Goal: Task Accomplishment & Management: Manage account settings

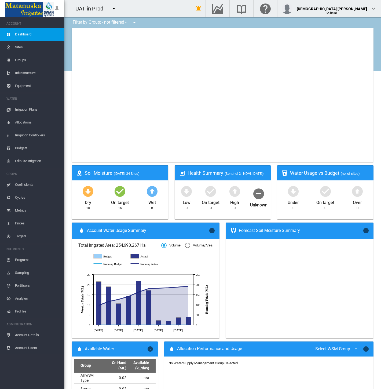
type input "**********"
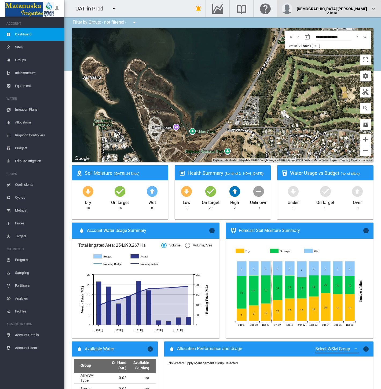
click at [366, 12] on div "(Admin)" at bounding box center [332, 10] width 70 height 5
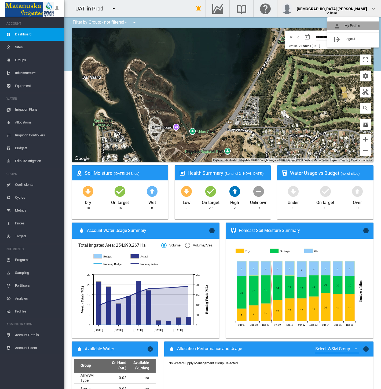
click at [358, 26] on button "My Profile" at bounding box center [354, 25] width 52 height 9
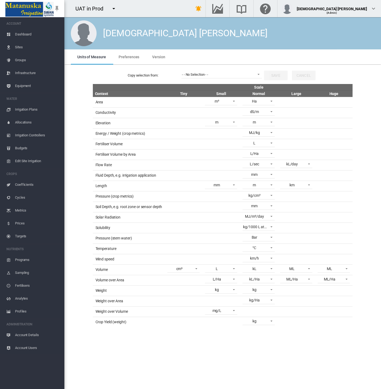
click at [126, 55] on span "Preferences" at bounding box center [129, 57] width 21 height 4
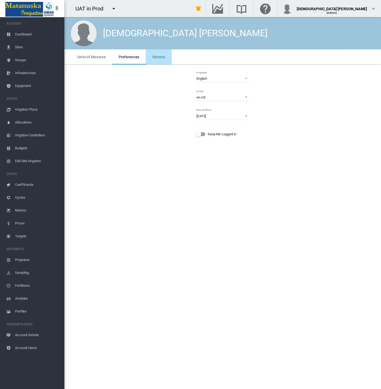
click at [154, 55] on span "Version" at bounding box center [158, 57] width 13 height 4
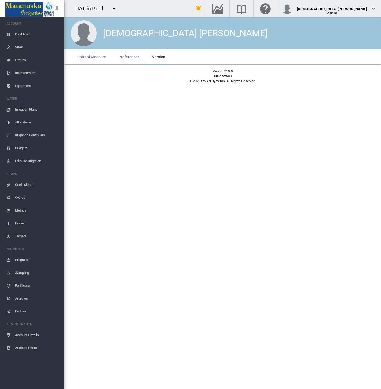
click at [132, 57] on span "Preferences" at bounding box center [129, 57] width 21 height 4
click at [112, 110] on div "Language English Deutsch English Español Français Italiano Nederlands Português…" at bounding box center [223, 106] width 308 height 74
click at [26, 197] on span "Cycles" at bounding box center [37, 197] width 45 height 13
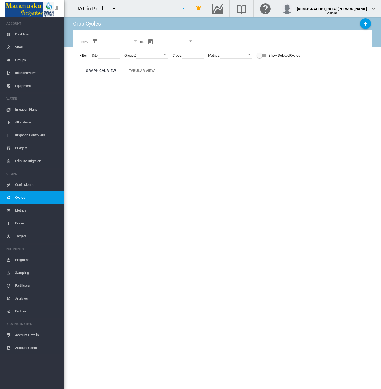
type input "**********"
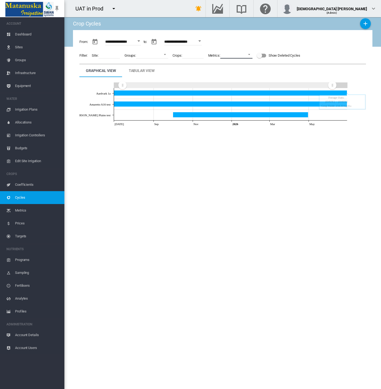
click at [234, 52] on md-select "No Selection Percentage Top Grade Colour Accuracy Commercial Cane Sugar (CCS) C…" at bounding box center [236, 54] width 32 height 8
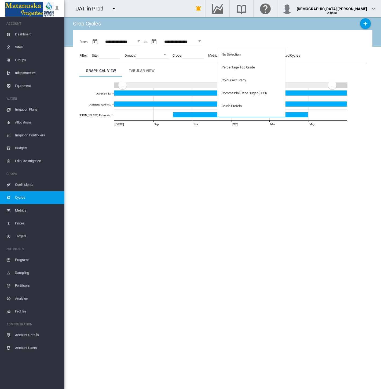
click at [140, 26] on md-backdrop at bounding box center [190, 194] width 381 height 389
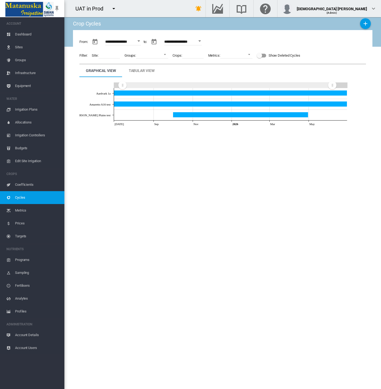
click at [19, 32] on span "Dashboard" at bounding box center [37, 34] width 45 height 13
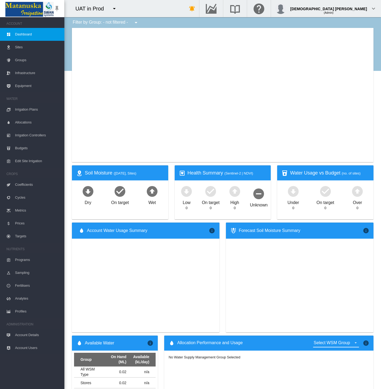
type input "**********"
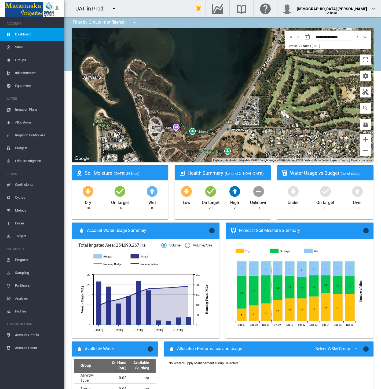
click at [31, 195] on span "Cycles" at bounding box center [37, 197] width 45 height 13
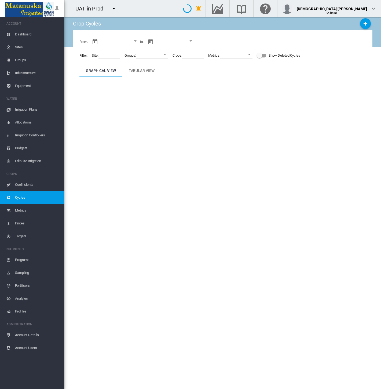
type input "**********"
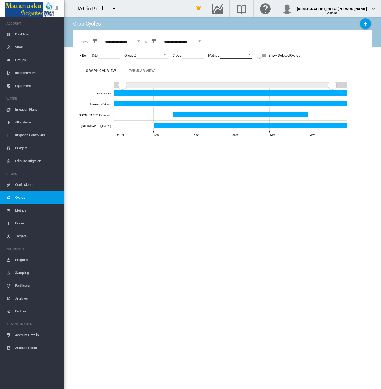
click at [228, 52] on md-select "No Selection Crop Yield Percentage Top Grade Colour Accuracy Commercial Cane Su…" at bounding box center [236, 54] width 32 height 8
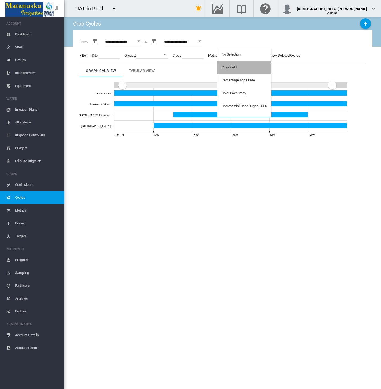
click at [230, 64] on md-option "Crop Yield" at bounding box center [244, 67] width 54 height 13
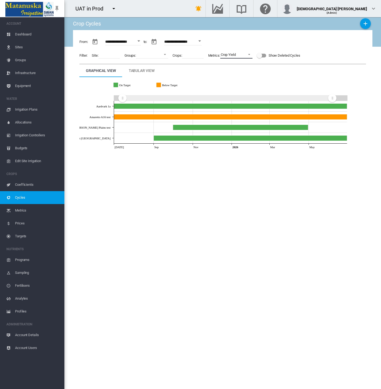
click at [229, 57] on span "Crop Yield" at bounding box center [232, 54] width 23 height 5
click at [139, 72] on md-backdrop at bounding box center [190, 194] width 381 height 389
click at [139, 72] on div "Tabular View" at bounding box center [142, 70] width 26 height 6
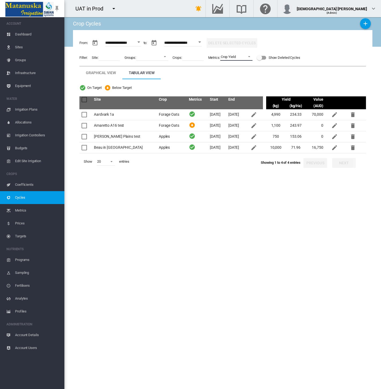
click at [239, 57] on span "Crop Yield" at bounding box center [232, 56] width 23 height 5
click at [257, 193] on md-backdrop at bounding box center [190, 194] width 381 height 389
click at [113, 9] on md-icon "icon-menu-down" at bounding box center [114, 8] width 6 height 6
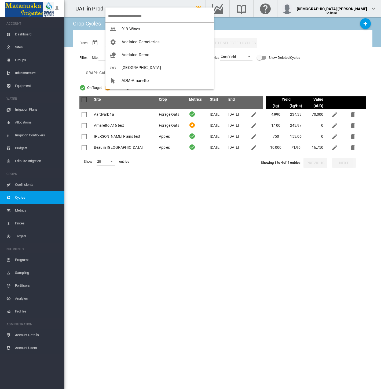
click at [123, 16] on input "search" at bounding box center [161, 16] width 106 height 13
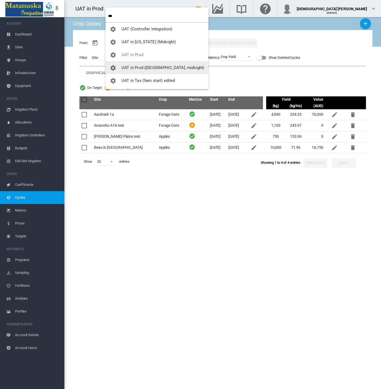
type input "***"
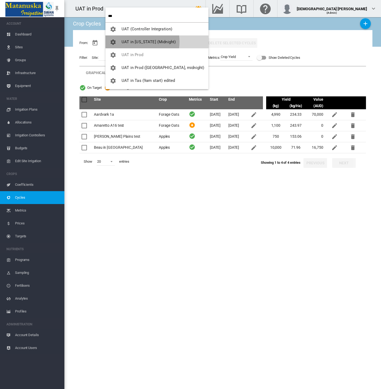
click at [133, 42] on span "UAT in [US_STATE] (Midnight)" at bounding box center [149, 41] width 54 height 5
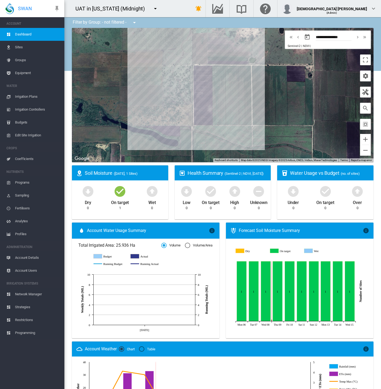
click at [34, 294] on span "Network Manager" at bounding box center [37, 294] width 45 height 13
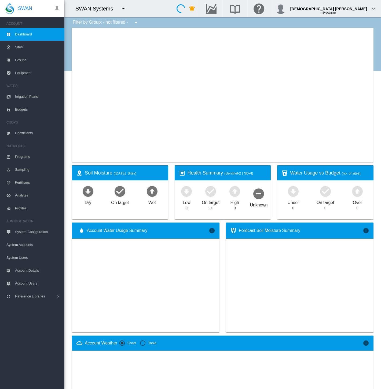
type input "**********"
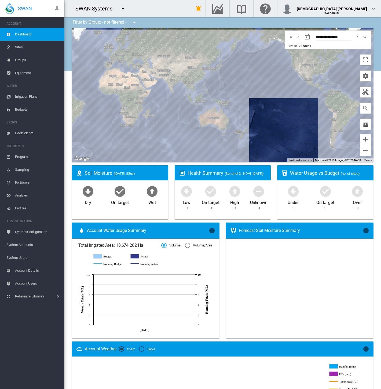
click at [27, 246] on span "System Accounts" at bounding box center [33, 244] width 54 height 13
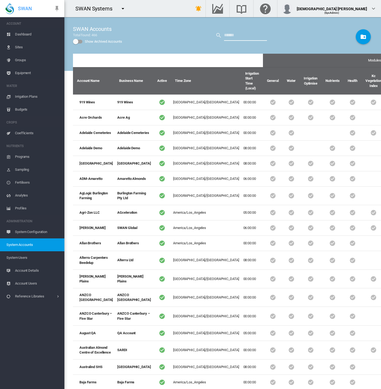
click at [232, 34] on input "text" at bounding box center [245, 35] width 43 height 11
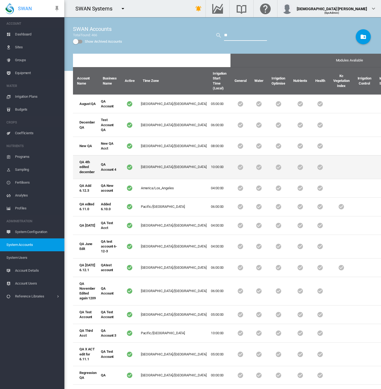
scroll to position [21, 0]
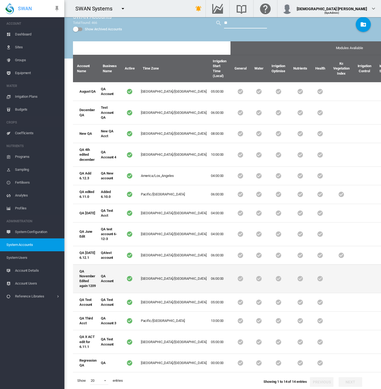
type input "**"
click at [86, 284] on td "QA November Edited again 1209" at bounding box center [86, 278] width 26 height 28
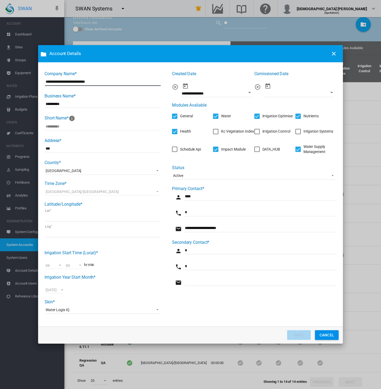
click at [299, 132] on div "Irrigation Systems" at bounding box center [298, 131] width 5 height 5
click at [293, 335] on button "SAVE" at bounding box center [299, 335] width 24 height 10
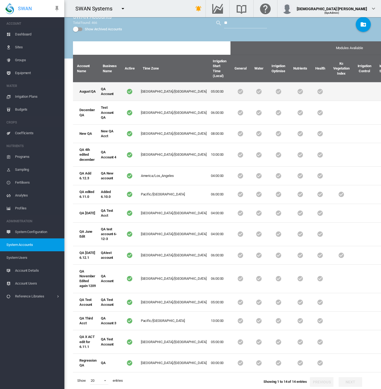
click at [162, 84] on td "Australia/Perth" at bounding box center [174, 91] width 70 height 19
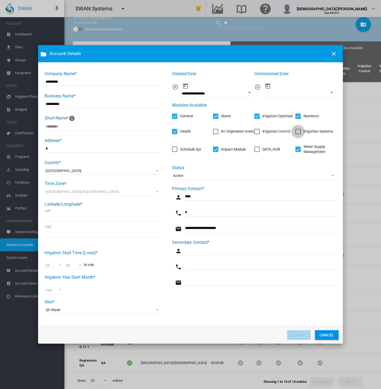
click at [297, 132] on div "Irrigation Systems" at bounding box center [298, 131] width 5 height 5
click at [301, 334] on button "SAVE" at bounding box center [299, 335] width 24 height 10
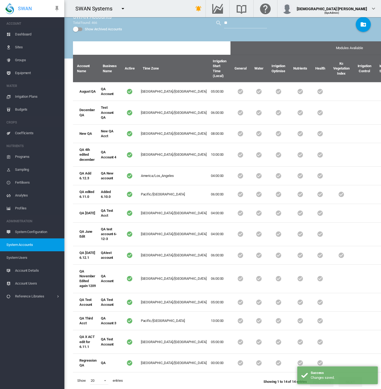
click at [25, 259] on span "System Users" at bounding box center [33, 257] width 54 height 13
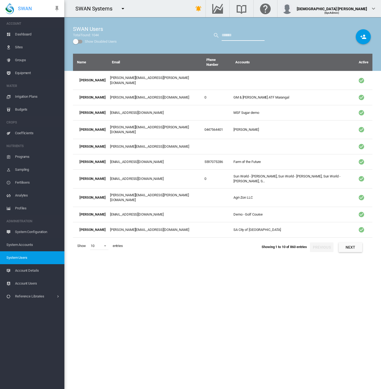
click at [238, 33] on input "text" at bounding box center [243, 35] width 43 height 11
type input "****"
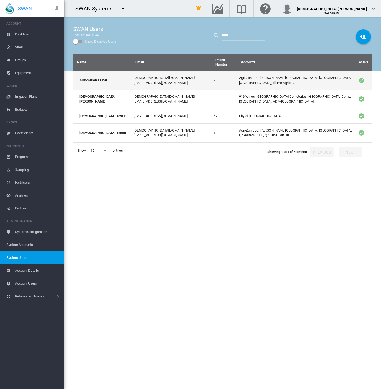
click at [237, 75] on td "Agri-Zon LLC, Anna Plains, City of Bayswater, Duxton Dried Fruits, Illume Agric…" at bounding box center [296, 80] width 118 height 19
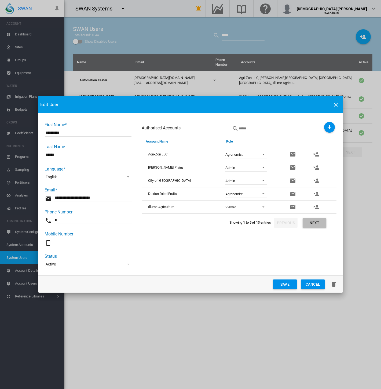
click at [313, 221] on button "Next" at bounding box center [315, 223] width 24 height 10
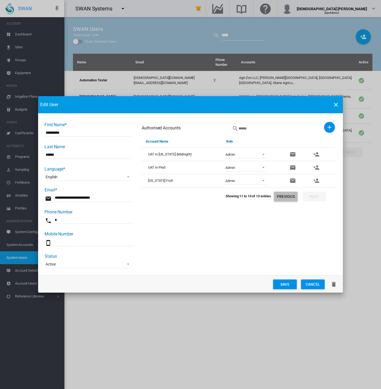
click at [285, 195] on button "Previous" at bounding box center [286, 197] width 24 height 10
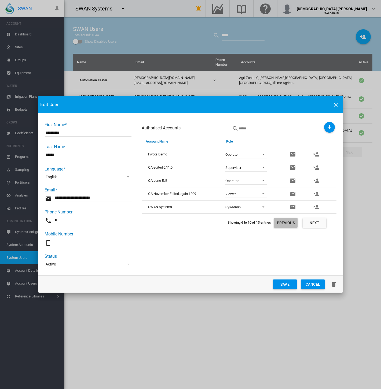
click at [286, 223] on button "Previous" at bounding box center [286, 223] width 24 height 10
click at [308, 223] on button "Next" at bounding box center [315, 223] width 24 height 10
click at [318, 282] on button "Cancel" at bounding box center [313, 284] width 24 height 10
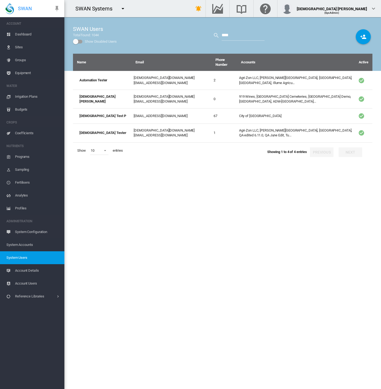
click at [20, 245] on span "System Accounts" at bounding box center [33, 244] width 54 height 13
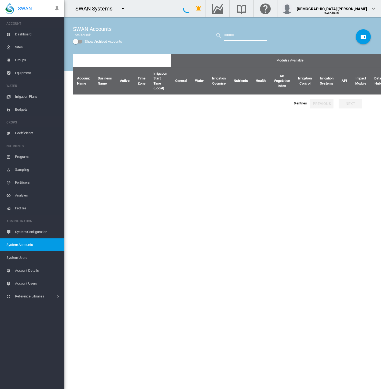
click at [225, 40] on input "text" at bounding box center [245, 35] width 43 height 11
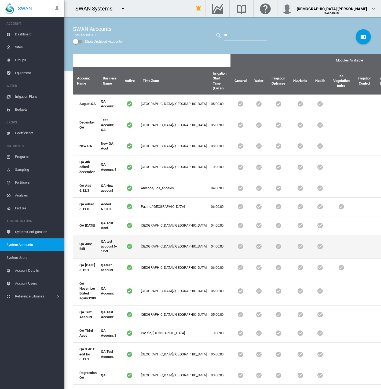
click at [143, 249] on td "Australia/Perth" at bounding box center [174, 247] width 70 height 24
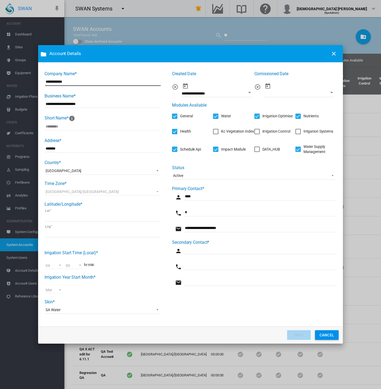
click at [304, 131] on div "Irrigation Systems" at bounding box center [319, 131] width 30 height 5
click at [300, 335] on button "SAVE" at bounding box center [299, 335] width 24 height 10
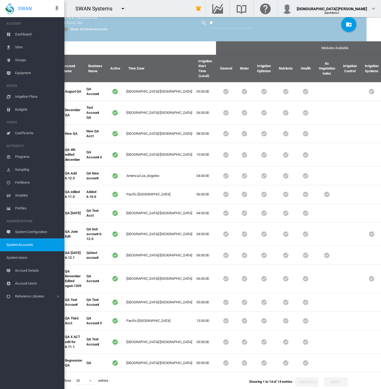
scroll to position [21, 3]
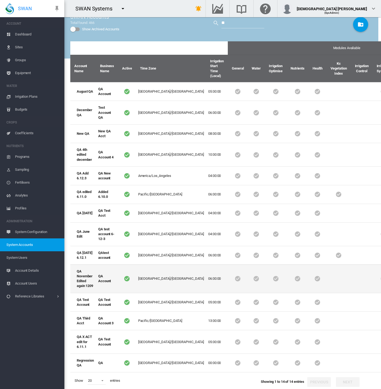
click at [94, 282] on td "QA November Edited again 1209" at bounding box center [83, 278] width 26 height 28
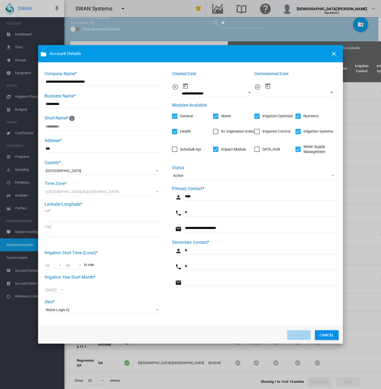
click at [338, 54] on button "Company Name* ..." at bounding box center [334, 53] width 11 height 11
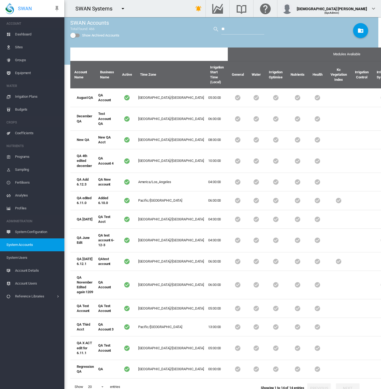
scroll to position [0, 3]
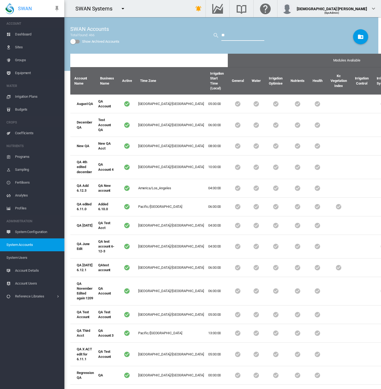
click at [224, 37] on input "**" at bounding box center [242, 35] width 43 height 11
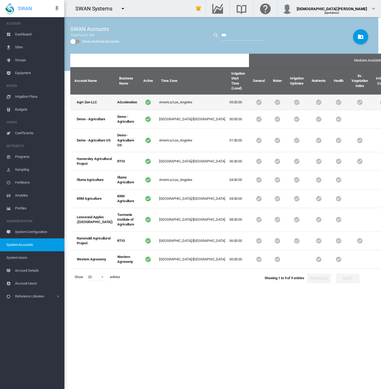
click at [227, 101] on td "05:00:00" at bounding box center [238, 101] width 22 height 15
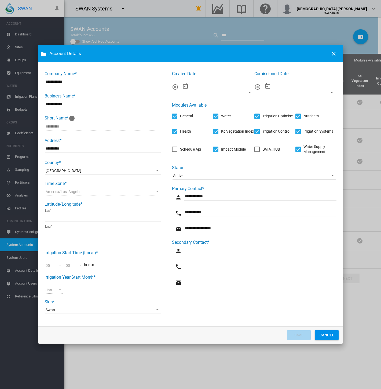
click at [334, 52] on md-icon "icon-close" at bounding box center [334, 53] width 6 height 6
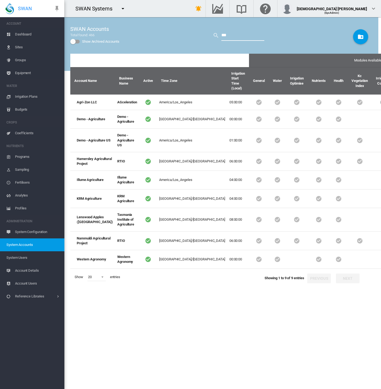
click at [226, 36] on input "***" at bounding box center [242, 35] width 43 height 11
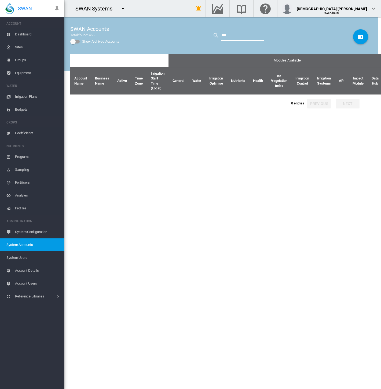
type input "***"
click at [21, 257] on span "System Users" at bounding box center [33, 257] width 54 height 13
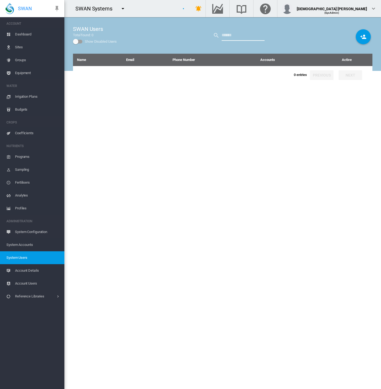
click at [233, 35] on input "text" at bounding box center [243, 35] width 43 height 11
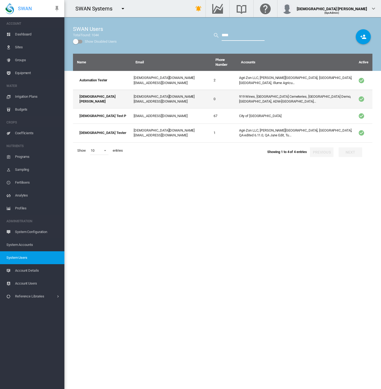
type input "****"
click at [237, 93] on td "919 Wines, Adelaide Cemeteries, Adelaide Demo, Adelaide High School, ADM-Amaret…" at bounding box center [296, 99] width 118 height 19
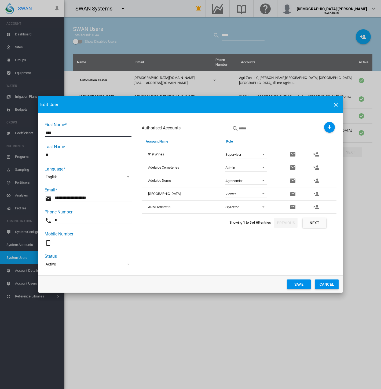
click at [320, 223] on button "Next" at bounding box center [315, 223] width 24 height 10
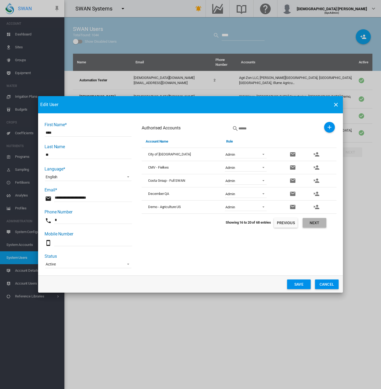
click at [320, 223] on button "Next" at bounding box center [315, 223] width 24 height 10
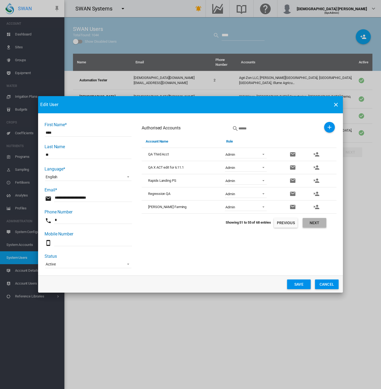
click at [320, 223] on button "Next" at bounding box center [315, 223] width 24 height 10
click at [286, 224] on button "Previous" at bounding box center [286, 223] width 24 height 10
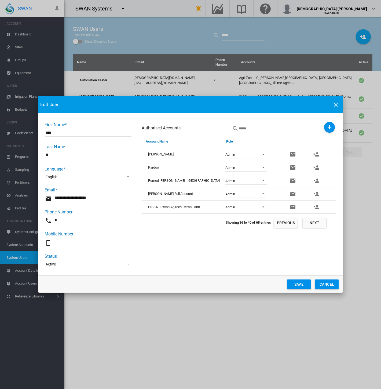
click at [286, 224] on button "Previous" at bounding box center [286, 223] width 24 height 10
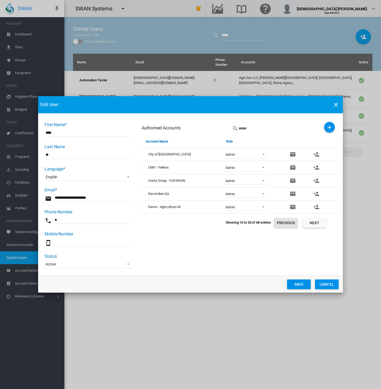
click at [286, 224] on button "Previous" at bounding box center [286, 223] width 24 height 10
click at [314, 224] on button "Next" at bounding box center [315, 223] width 24 height 10
click at [192, 158] on td "Agri-Zon LLC" at bounding box center [182, 154] width 81 height 13
click at [260, 155] on span "First Name* ..." at bounding box center [262, 153] width 6 height 5
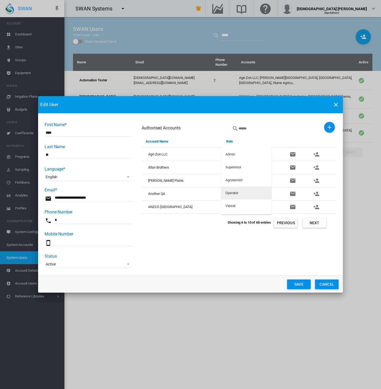
click at [255, 193] on md-option "Operator" at bounding box center [246, 193] width 50 height 13
click at [301, 284] on button "Save" at bounding box center [299, 284] width 24 height 10
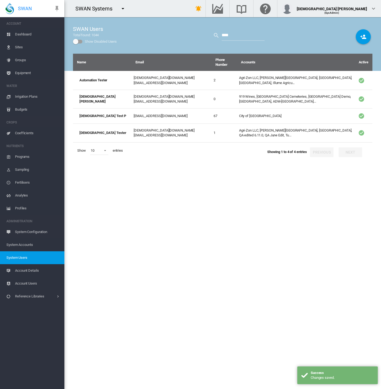
click at [26, 34] on span "Dashboard" at bounding box center [37, 34] width 45 height 13
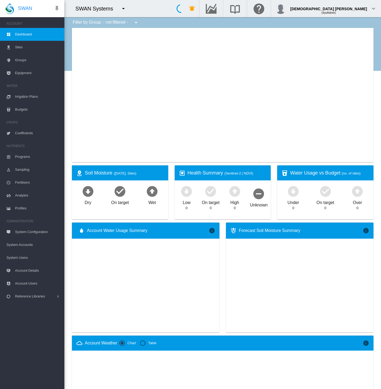
type input "**********"
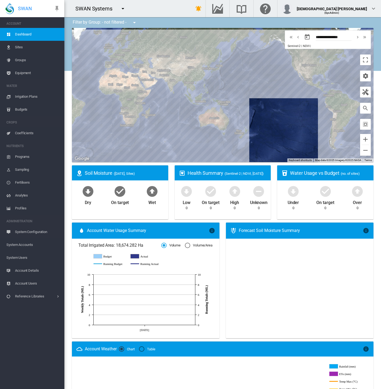
click at [125, 6] on md-icon "icon-menu-down" at bounding box center [123, 8] width 6 height 6
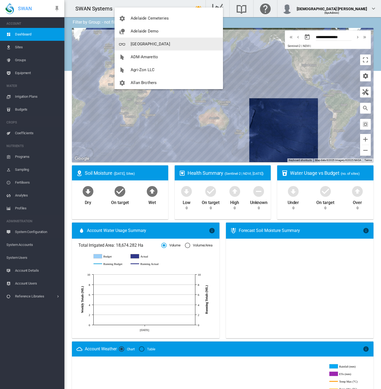
scroll to position [30, 0]
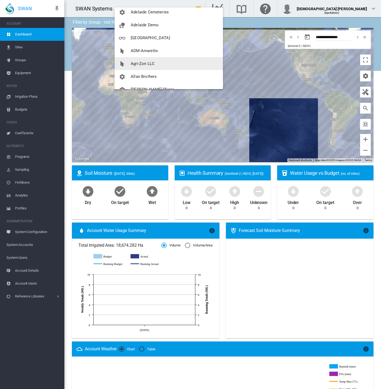
click at [146, 65] on span "Agri-Zon LLC" at bounding box center [143, 63] width 24 height 5
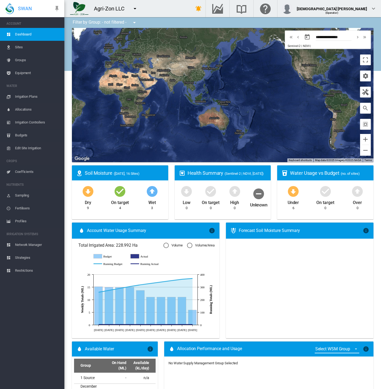
type input "**********"
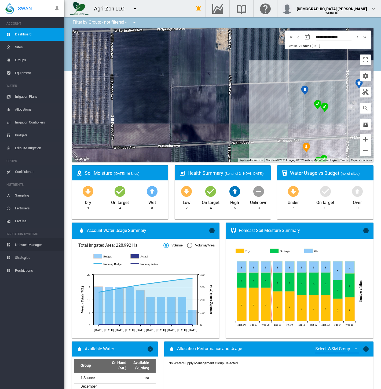
click at [26, 247] on span "Network Manager" at bounding box center [37, 244] width 45 height 13
